Goal: Navigation & Orientation: Find specific page/section

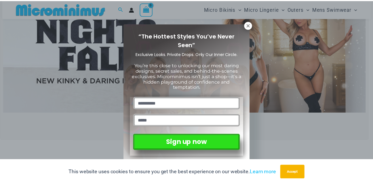
scroll to position [197, 0]
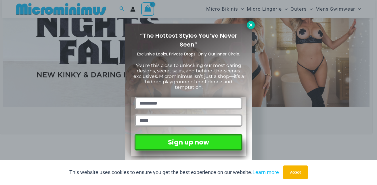
click at [248, 25] on icon at bounding box center [250, 24] width 5 height 5
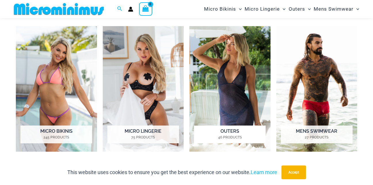
scroll to position [399, 0]
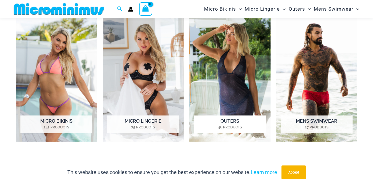
click at [241, 53] on img "Visit product category Outers" at bounding box center [229, 79] width 81 height 126
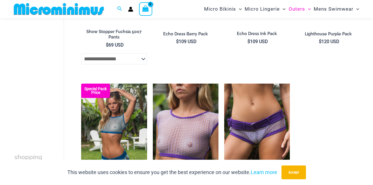
scroll to position [575, 0]
